Goal: Transaction & Acquisition: Download file/media

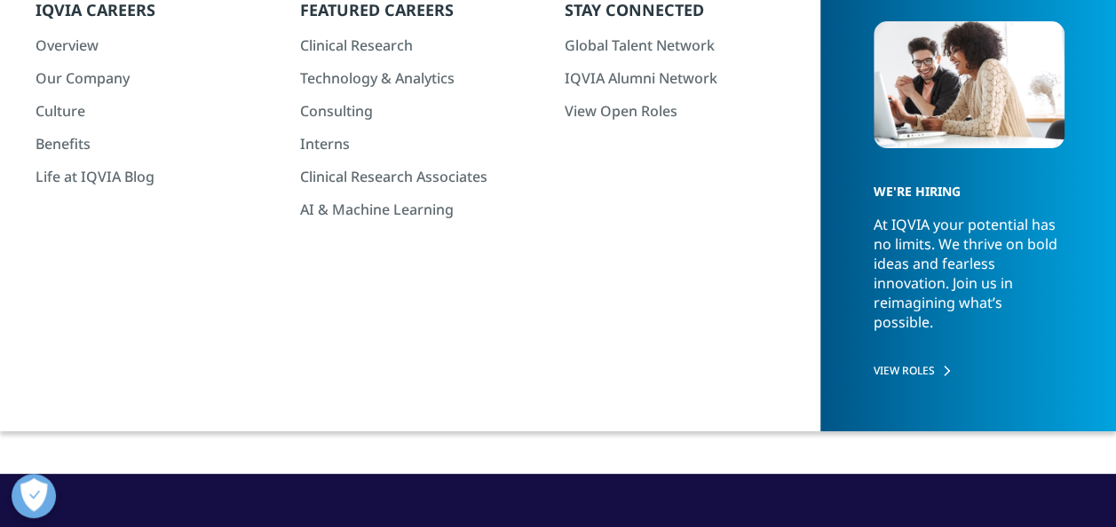
click at [558, 376] on input "I Accept" at bounding box center [558, 378] width 694 height 42
